Goal: Task Accomplishment & Management: Use online tool/utility

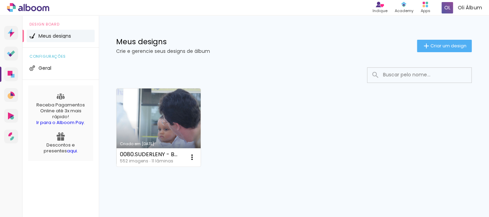
click at [63, 121] on link "Ir para o Alboom Pay" at bounding box center [59, 122] width 47 height 7
click at [34, 9] on icon at bounding box center [28, 7] width 42 height 9
click at [430, 47] on span "Criar um design" at bounding box center [448, 46] width 36 height 5
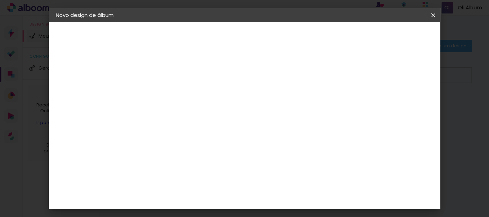
click at [169, 92] on input at bounding box center [169, 93] width 0 height 11
type input "Patrícia - Batizado Cecília"
type paper-input "Patrícia - Batizado Cecília"
click at [0, 0] on slot "Avançar" at bounding box center [0, 0] width 0 height 0
click at [222, 115] on div at bounding box center [187, 115] width 70 height 1
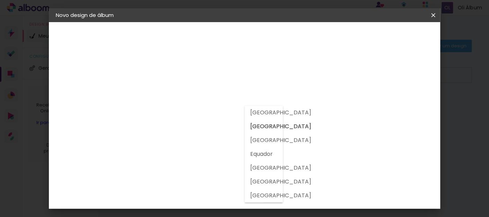
click at [0, 0] on slot "[GEOGRAPHIC_DATA]" at bounding box center [0, 0] width 0 height 0
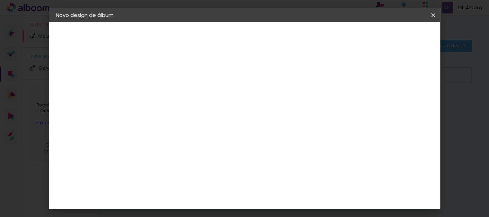
click at [222, 127] on input at bounding box center [187, 131] width 70 height 9
click at [0, 0] on slot "Tamanho Livre" at bounding box center [0, 0] width 0 height 0
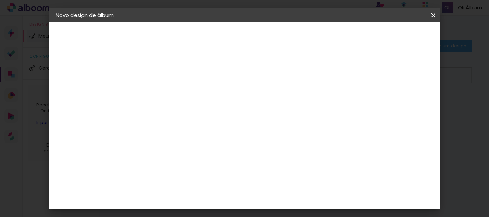
click at [0, 0] on slot "Avançar" at bounding box center [0, 0] width 0 height 0
click at [0, 0] on slot "Voltar" at bounding box center [0, 0] width 0 height 0
click at [244, 107] on iron-icon at bounding box center [240, 105] width 8 height 8
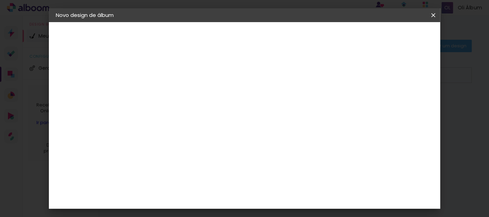
click at [299, 32] on paper-button "Avançar" at bounding box center [282, 37] width 34 height 12
click at [216, 110] on span "20 × 25" at bounding box center [200, 117] width 32 height 14
click at [0, 0] on slot "Avançar" at bounding box center [0, 0] width 0 height 0
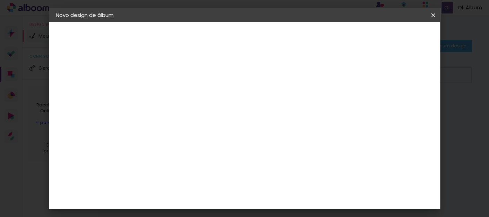
click at [269, 73] on div at bounding box center [266, 75] width 6 height 6
type paper-checkbox "on"
click at [309, 36] on span "Iniciar design" at bounding box center [297, 39] width 21 height 10
